Goal: Task Accomplishment & Management: Manage account settings

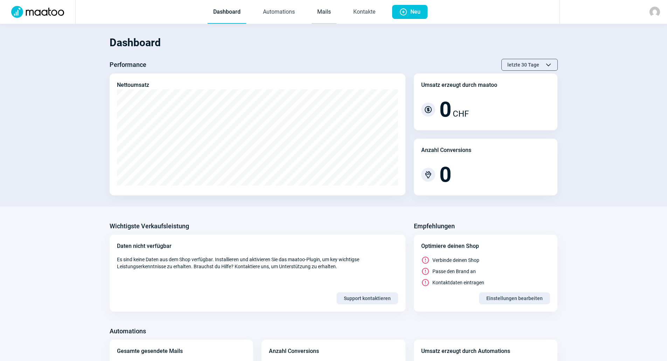
click at [325, 15] on link "Mails" at bounding box center [324, 12] width 25 height 23
click at [328, 16] on link "Mails" at bounding box center [324, 12] width 25 height 23
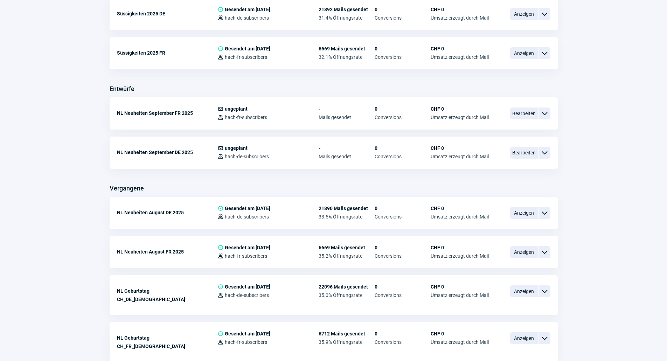
scroll to position [210, 0]
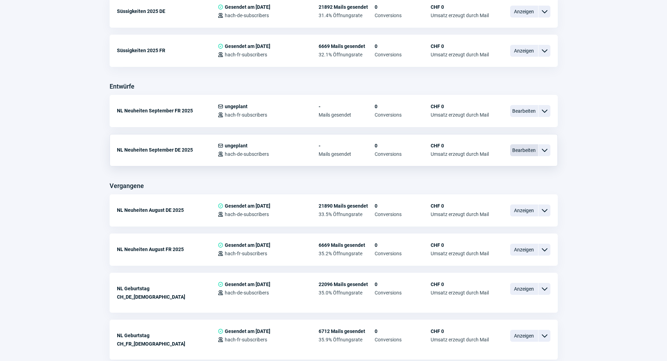
click at [525, 151] on span "Bearbeiten" at bounding box center [524, 150] width 28 height 12
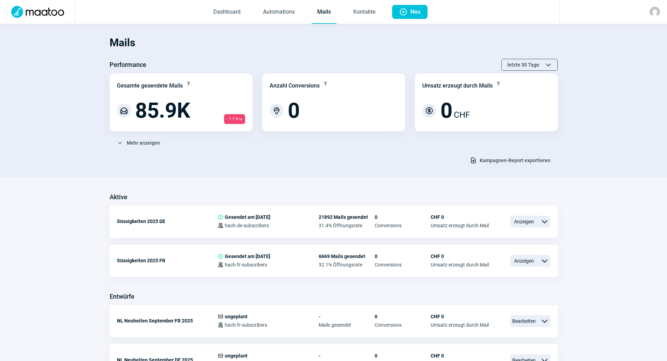
scroll to position [210, 0]
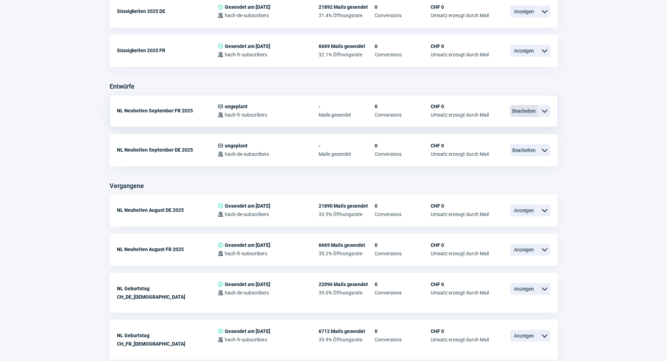
click at [517, 109] on span "Bearbeiten" at bounding box center [524, 111] width 28 height 12
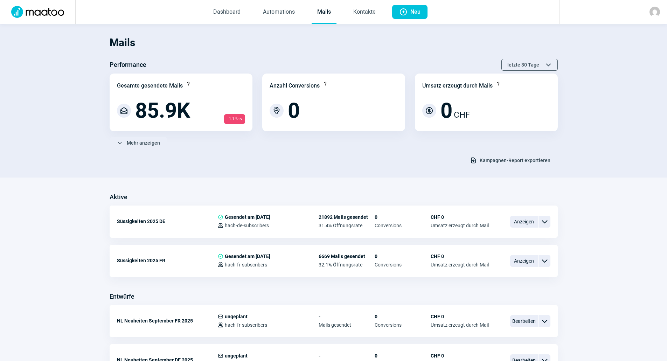
scroll to position [210, 0]
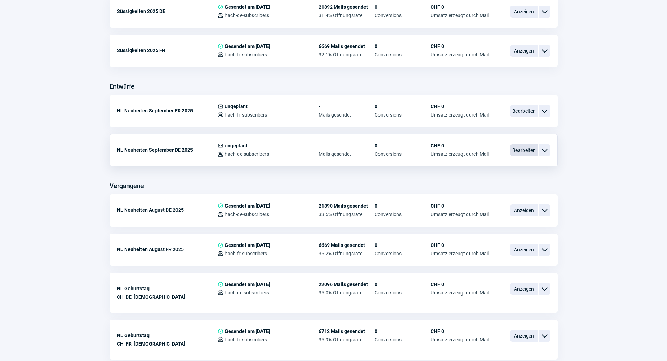
click at [525, 148] on span "Bearbeiten" at bounding box center [524, 150] width 28 height 12
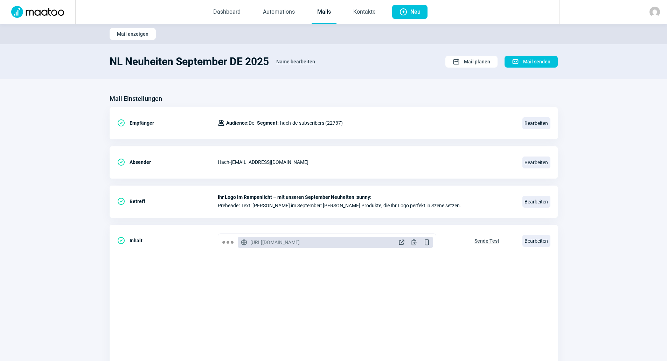
scroll to position [94, 0]
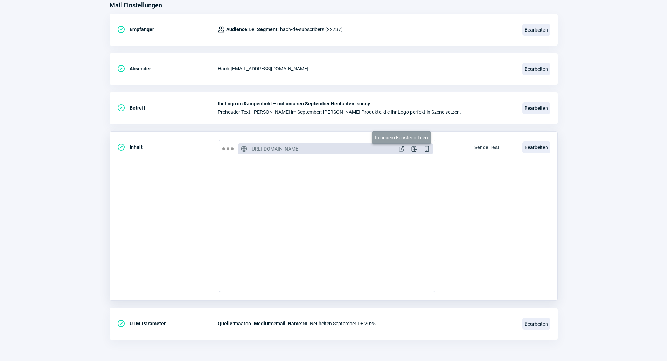
click at [398, 151] on span "ExternalLink icon" at bounding box center [401, 148] width 7 height 7
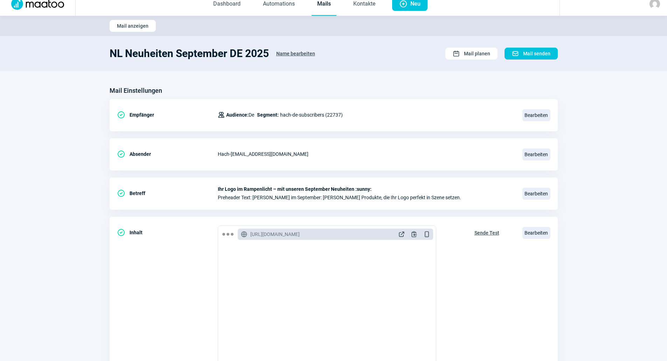
scroll to position [0, 0]
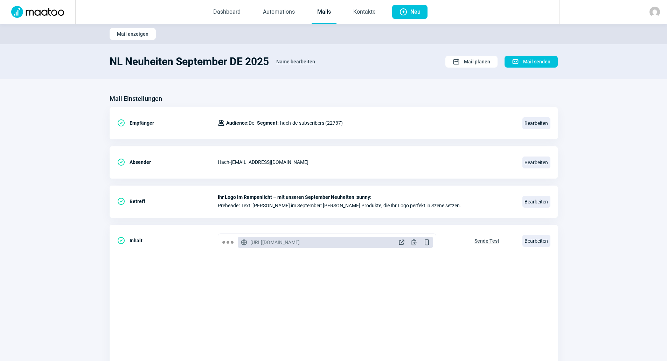
click at [64, 13] on img at bounding box center [37, 12] width 61 height 12
